Goal: Information Seeking & Learning: Check status

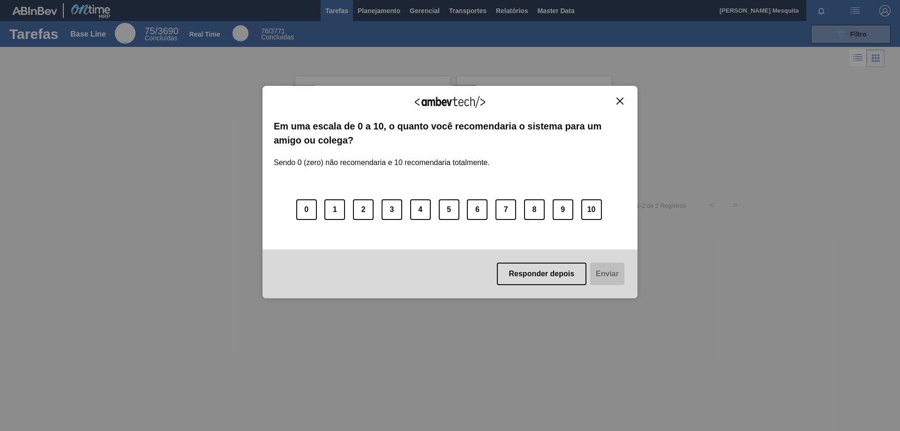
click at [621, 98] on img "Close" at bounding box center [619, 101] width 7 height 7
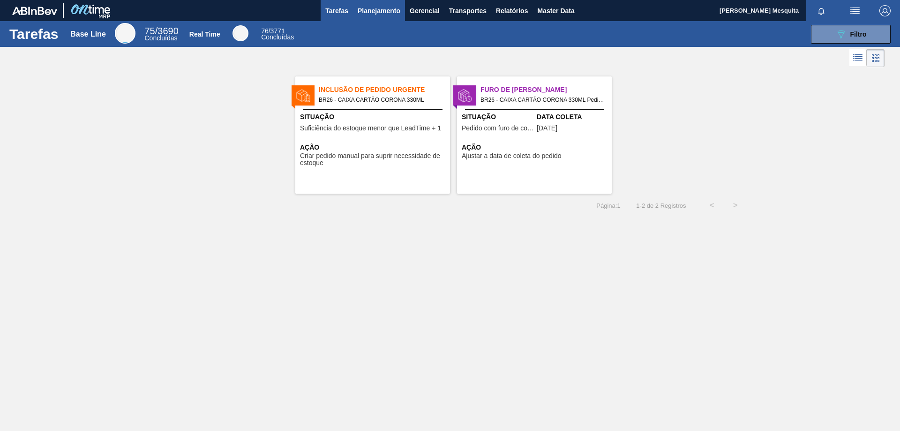
click at [392, 13] on span "Planejamento" at bounding box center [379, 10] width 43 height 11
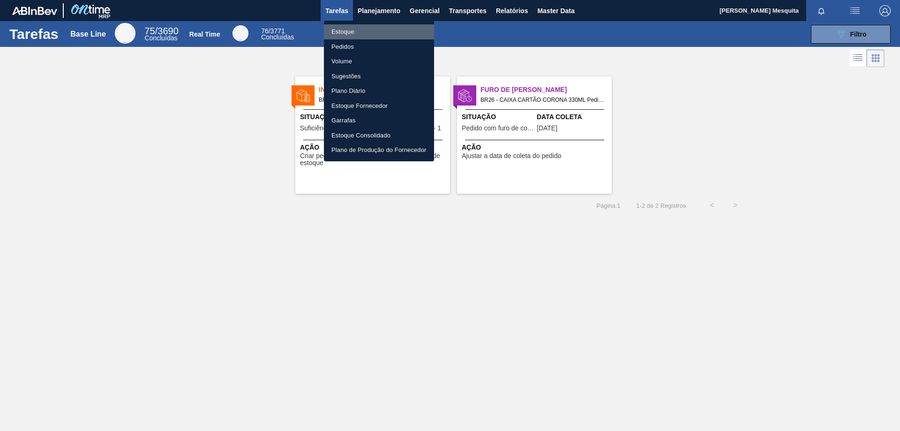
click at [353, 35] on li "Estoque" at bounding box center [379, 31] width 110 height 15
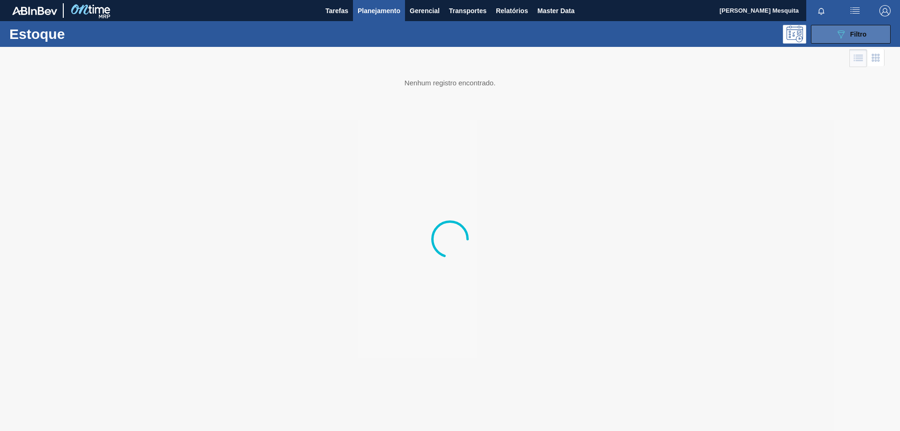
click at [849, 27] on button "089F7B8B-B2A5-4AFE-B5C0-19BA573D28AC Filtro" at bounding box center [851, 34] width 80 height 19
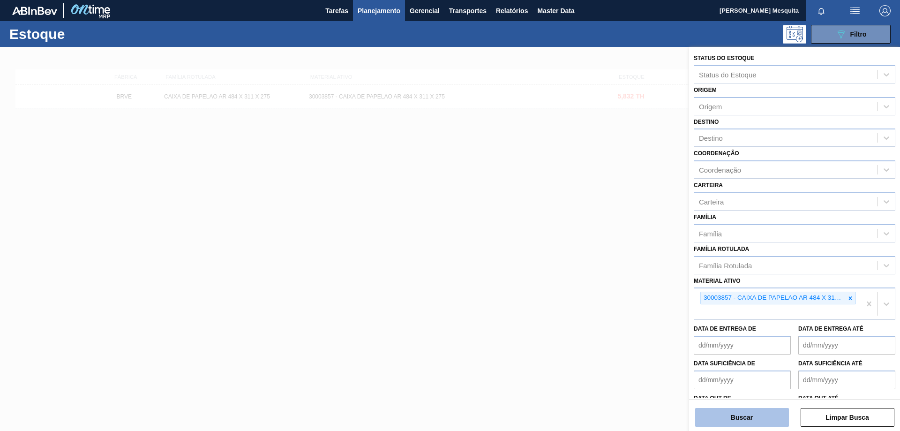
click at [745, 420] on button "Buscar" at bounding box center [742, 417] width 94 height 19
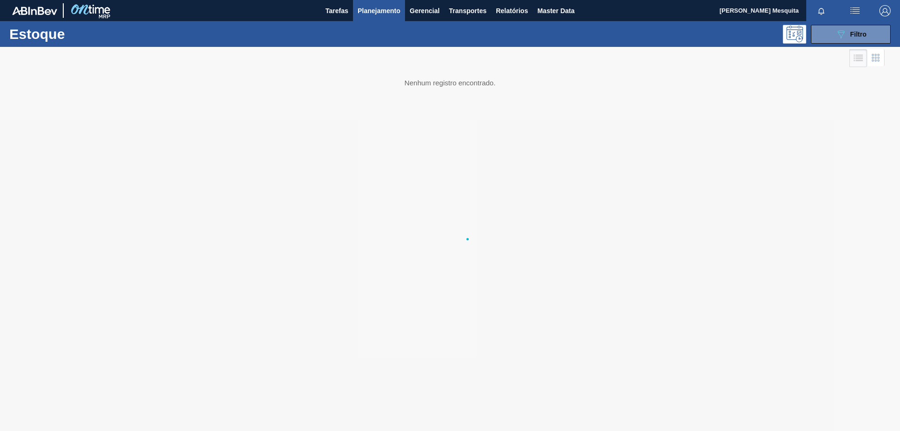
click at [371, 87] on div "Estoque 089F7B8B-B2A5-4AFE-B5C0-19BA573D28AC Filtro Status do Estoque Status do…" at bounding box center [450, 54] width 900 height 66
click at [407, 96] on div "30003857 - CAIXA DE PAPELAO AR 484 X 311 X 275" at bounding box center [450, 96] width 290 height 7
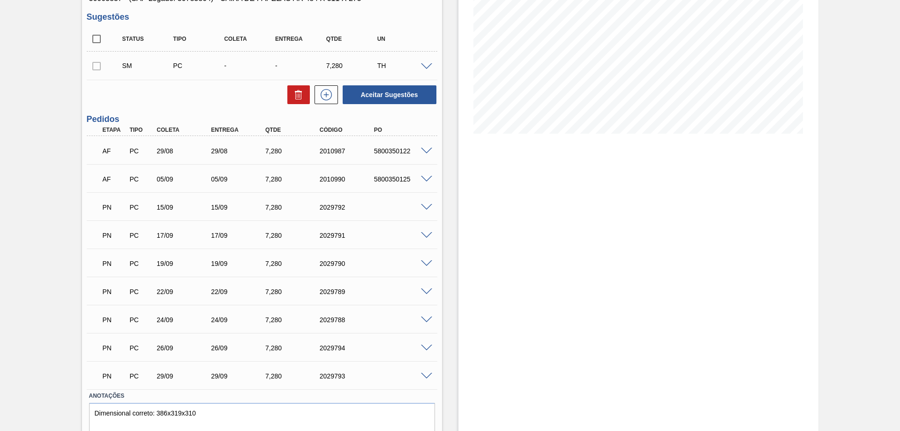
scroll to position [176, 0]
